Goal: Transaction & Acquisition: Book appointment/travel/reservation

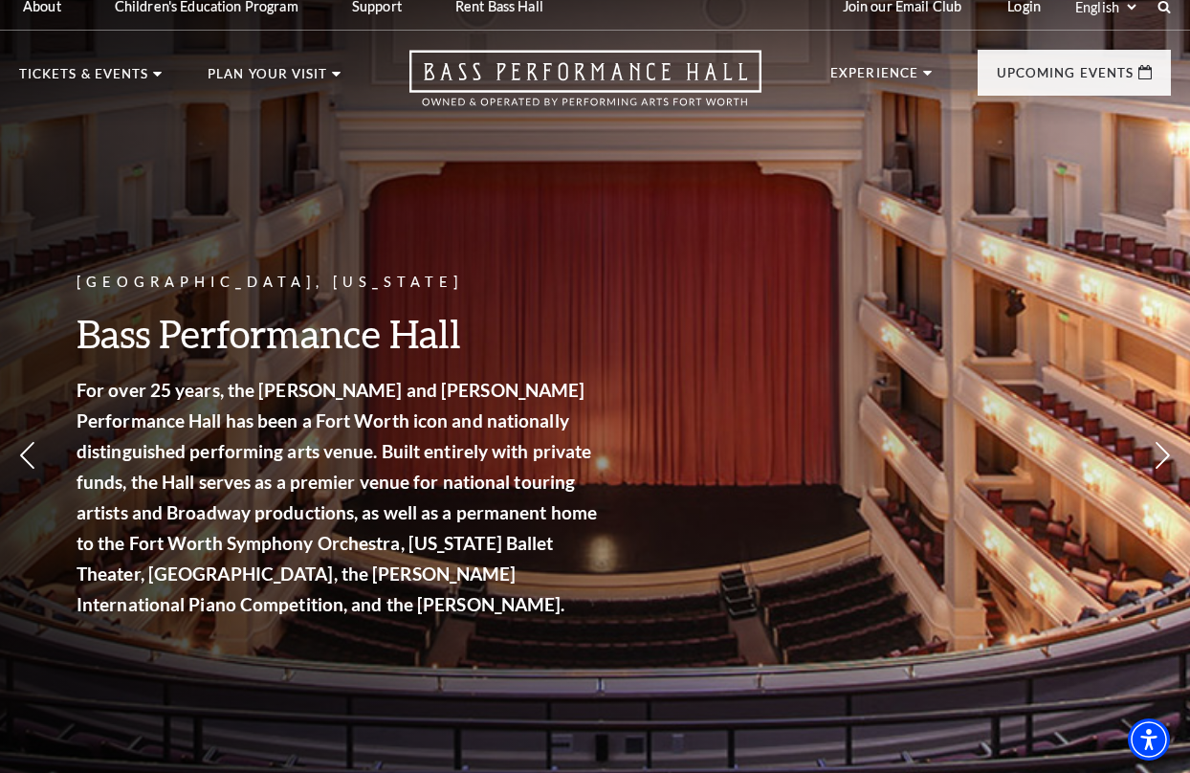
scroll to position [8, 0]
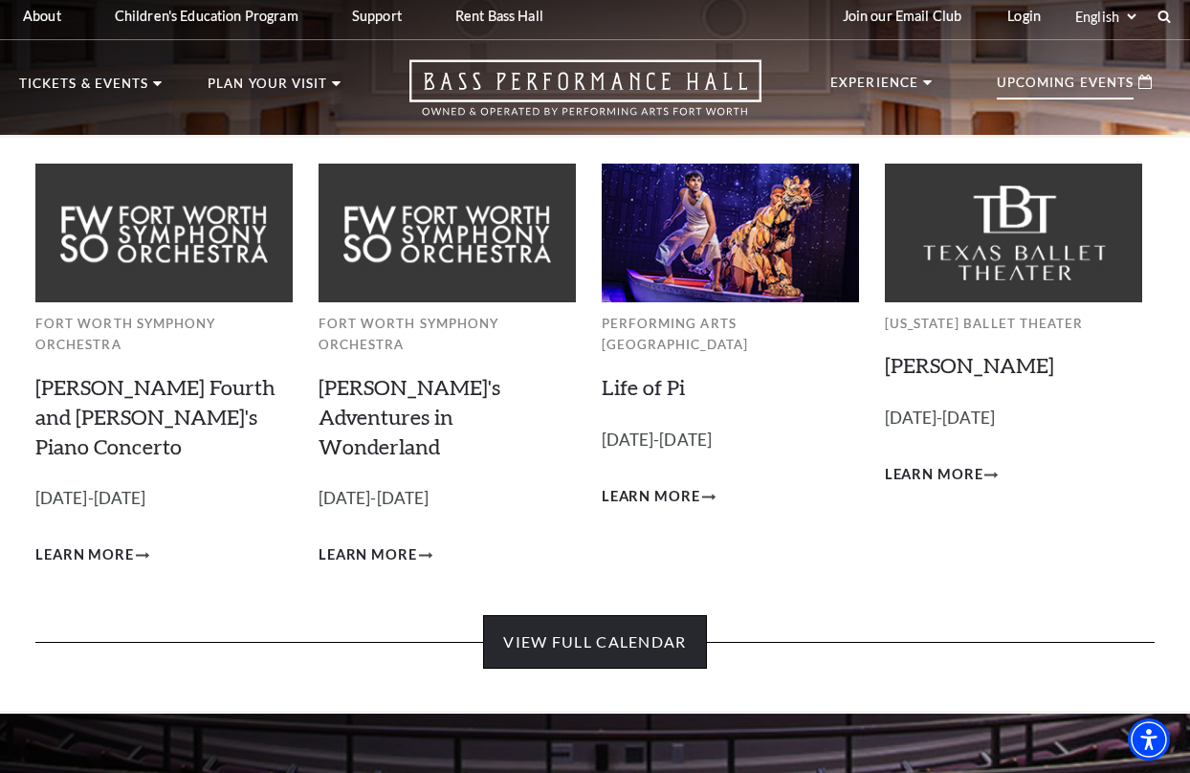
click at [603, 616] on link "View Full Calendar" at bounding box center [594, 642] width 223 height 54
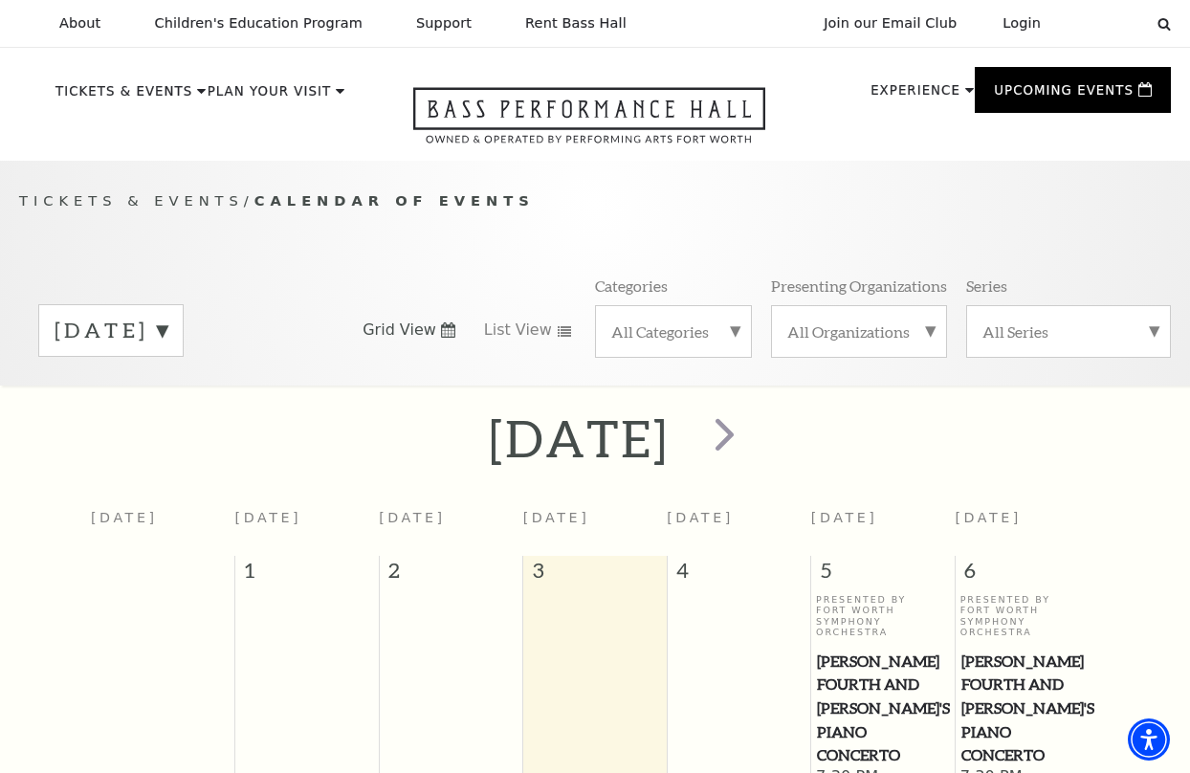
click at [723, 324] on label "All Categories" at bounding box center [673, 331] width 124 height 20
click at [676, 430] on label "Concert" at bounding box center [673, 426] width 124 height 32
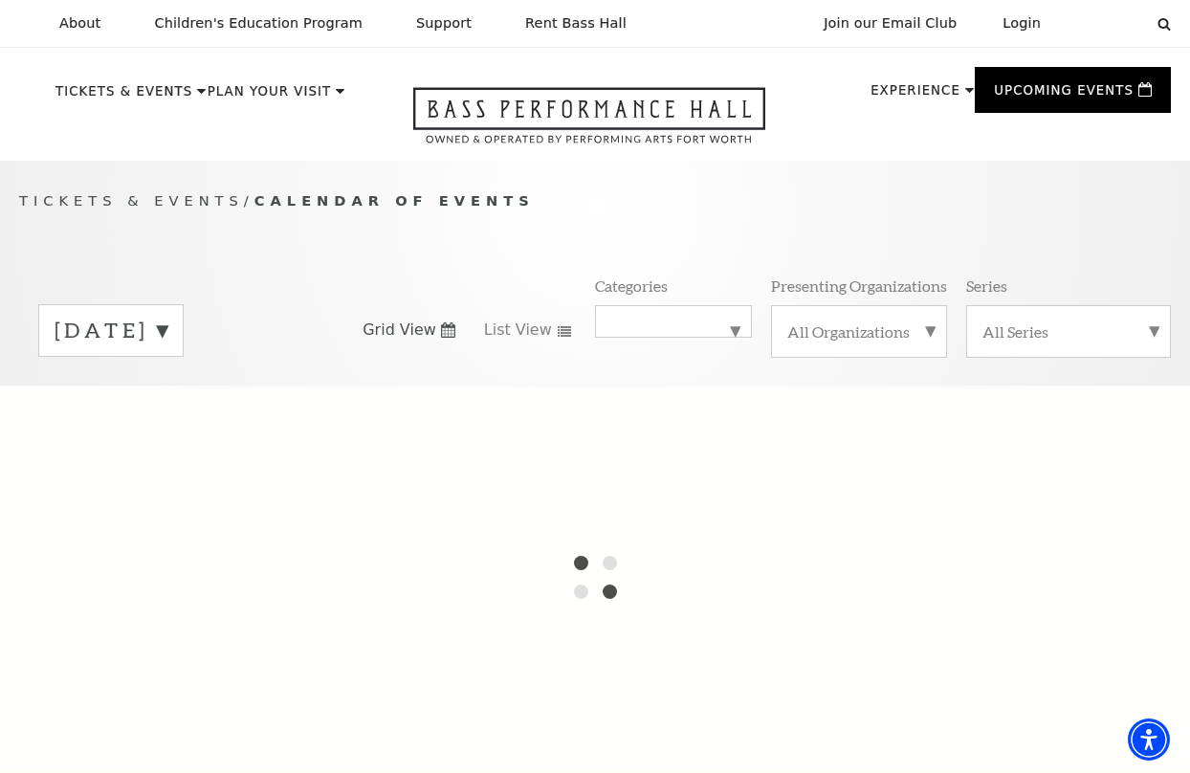
click at [167, 335] on label "September 2025" at bounding box center [111, 331] width 113 height 30
click at [167, 376] on label "October 2025" at bounding box center [111, 370] width 113 height 41
click at [524, 333] on span "List View" at bounding box center [518, 329] width 68 height 21
